Goal: Find specific page/section: Find specific page/section

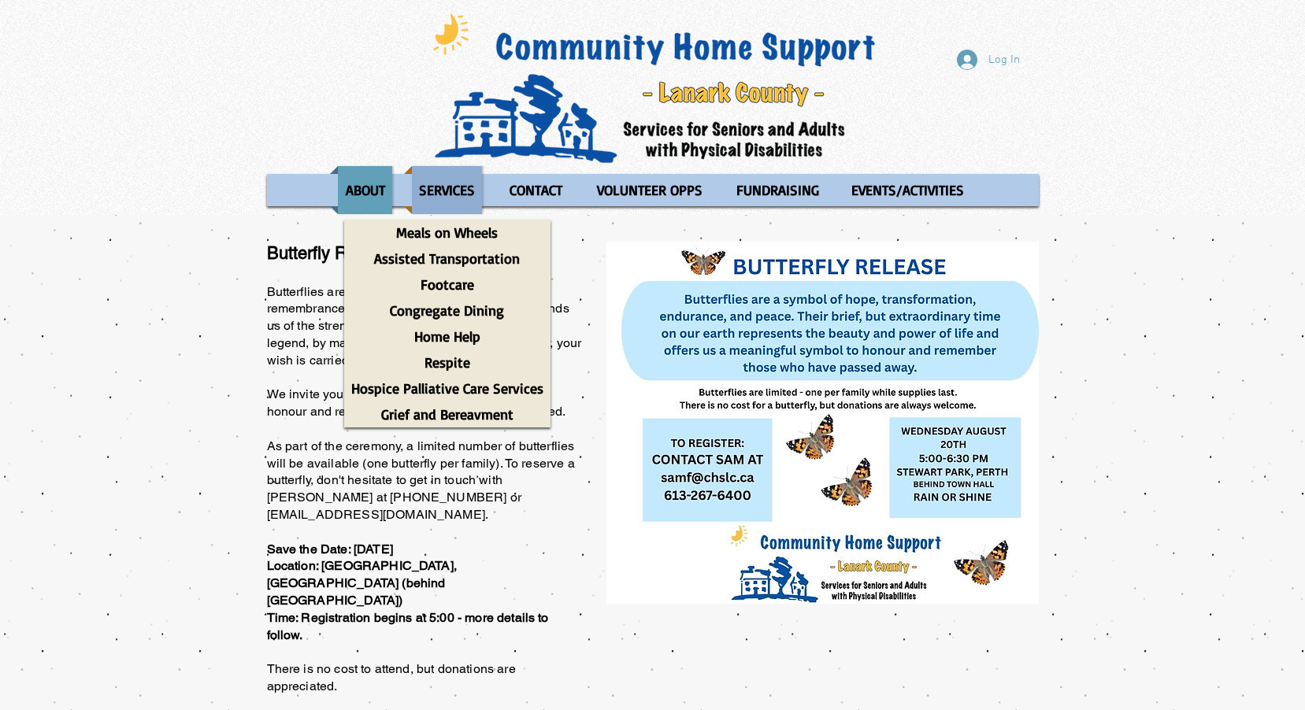
click at [458, 193] on p "SERVICES" at bounding box center [447, 190] width 70 height 48
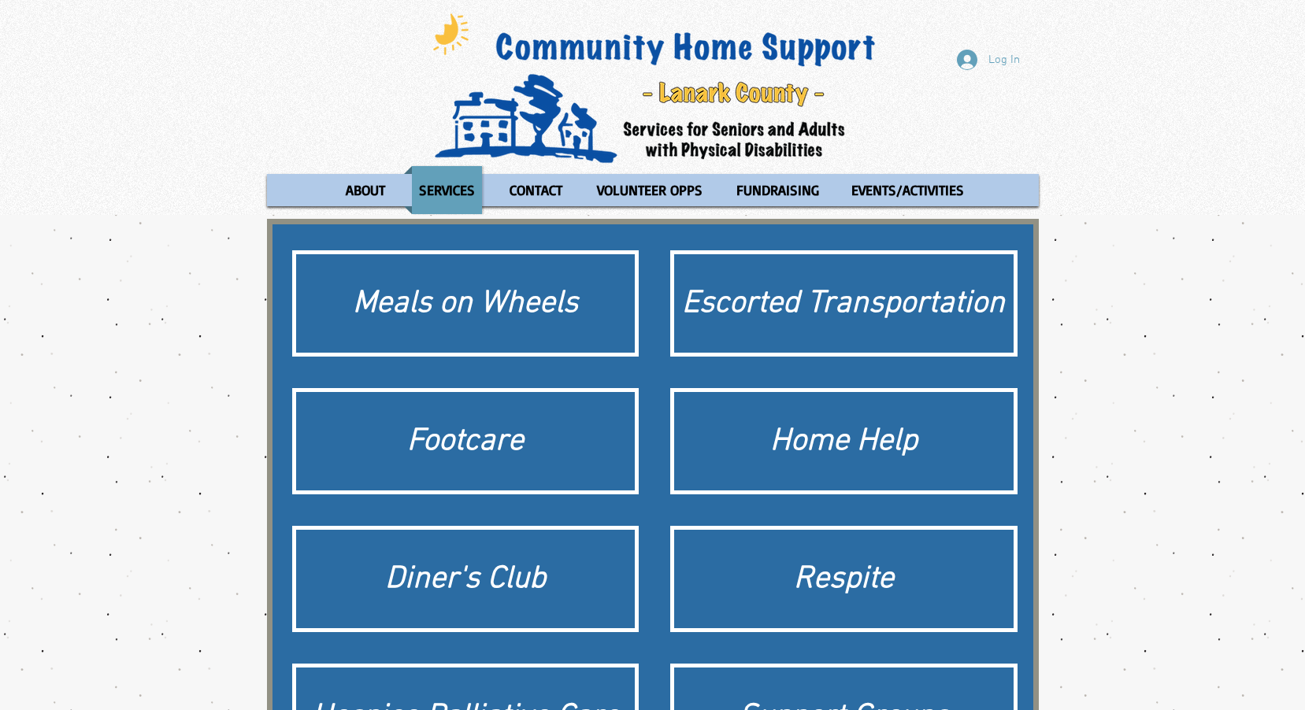
scroll to position [157, 0]
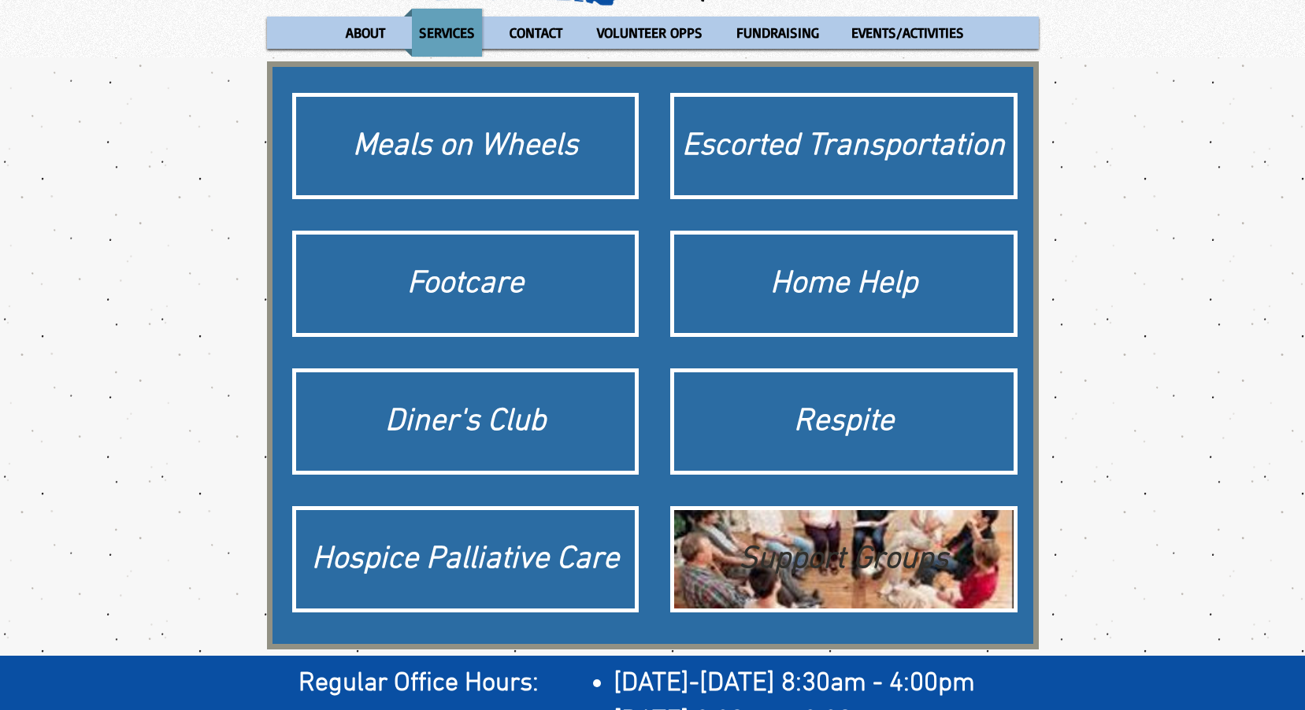
click at [872, 546] on div "Support Groups" at bounding box center [844, 560] width 324 height 44
